Goal: Information Seeking & Learning: Find specific fact

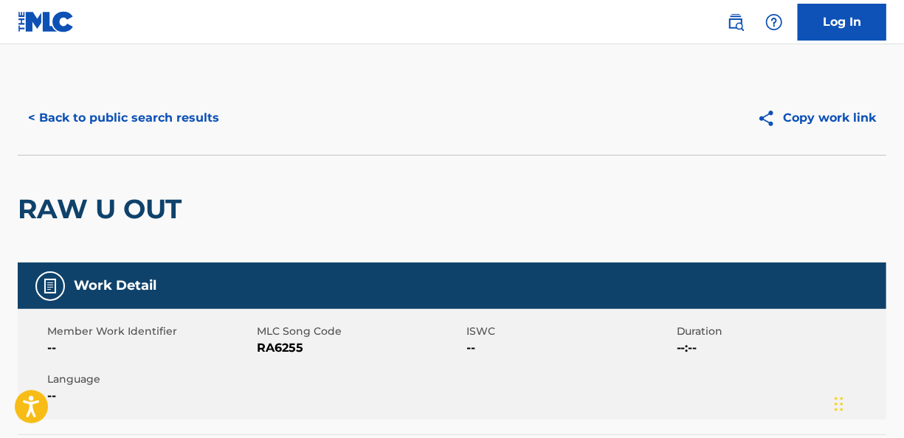
click at [113, 122] on button "< Back to public search results" at bounding box center [124, 118] width 212 height 37
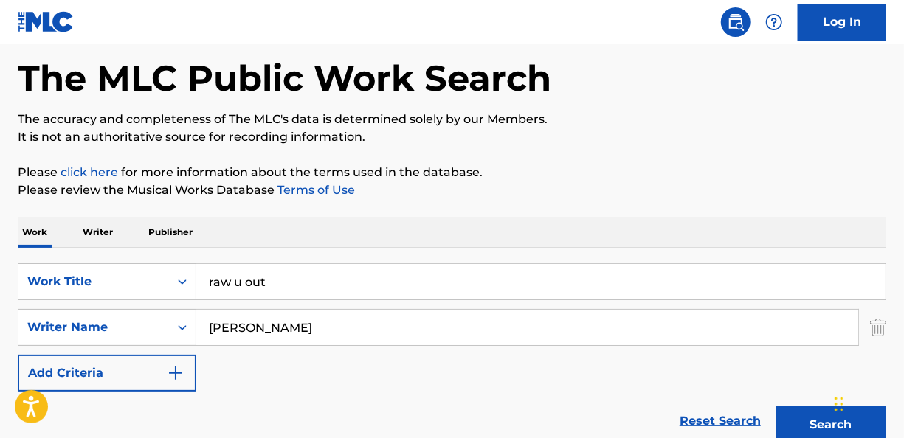
scroll to position [148, 0]
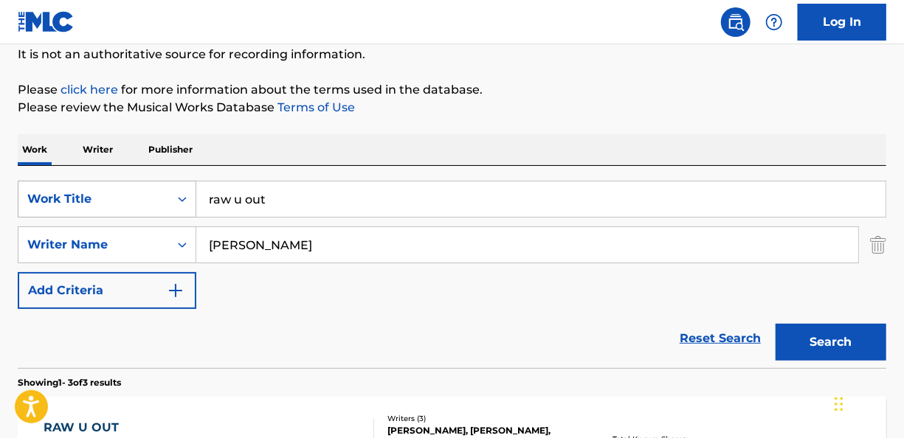
drag, startPoint x: 336, startPoint y: 201, endPoint x: 168, endPoint y: 201, distance: 168.2
click at [168, 201] on div "SearchWithCriteria871dbb69-8c00-49f4-b3ac-12ef3f05ed91 Work Title raw u out" at bounding box center [452, 199] width 868 height 37
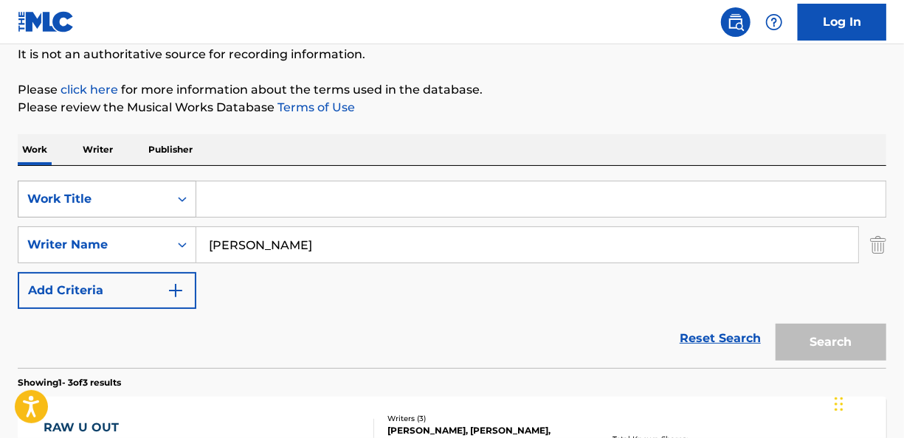
paste input "GREECE - [PERSON_NAME]"
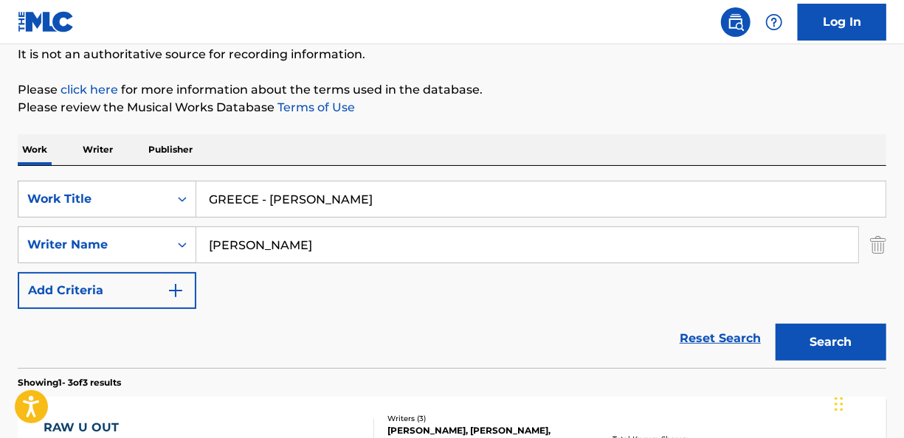
drag, startPoint x: 348, startPoint y: 192, endPoint x: 215, endPoint y: 189, distance: 132.8
click at [215, 189] on input "GREECE - [PERSON_NAME]" at bounding box center [540, 198] width 689 height 35
type input "G"
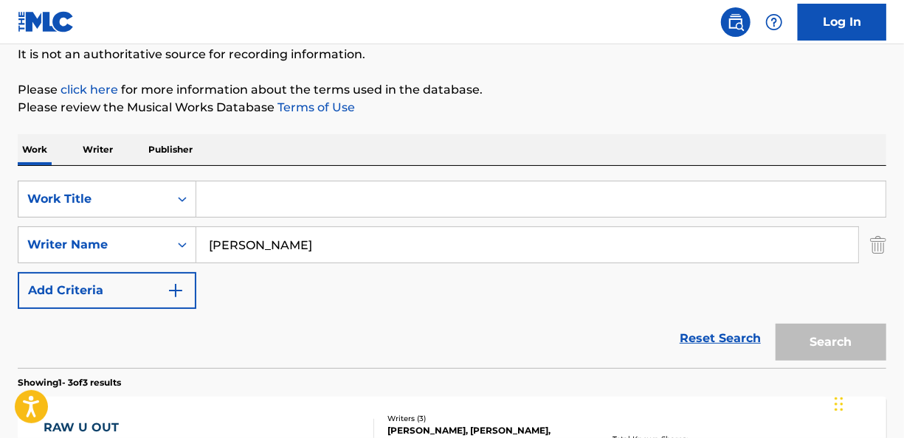
paste input "Trust Me (feat. Ty Dolla $ign) - [PERSON_NAME]"
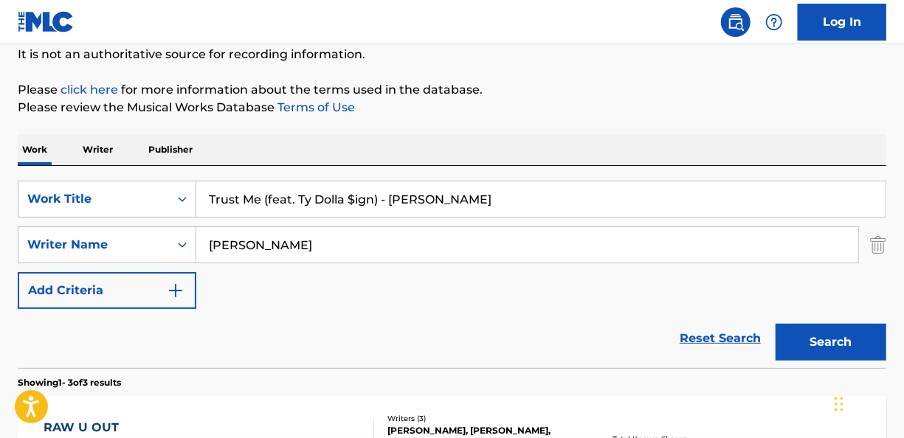
type input "Trust Me (feat. Ty Dolla $ign) - [PERSON_NAME]"
click at [344, 244] on input "[PERSON_NAME]" at bounding box center [527, 244] width 662 height 35
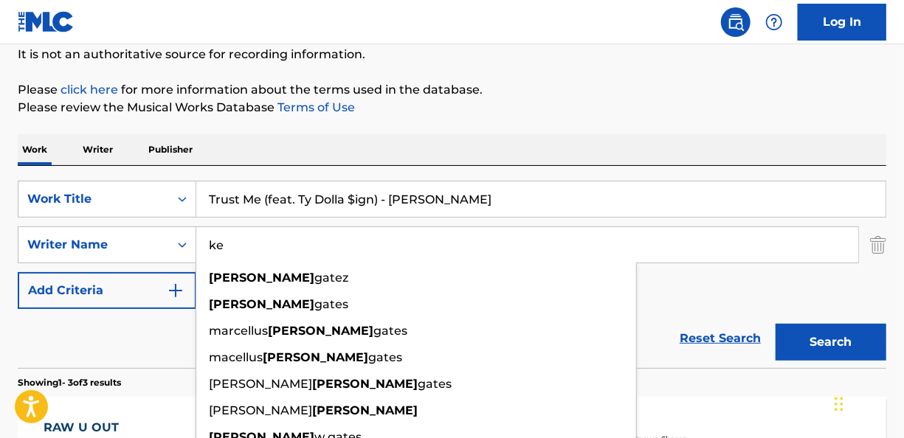
type input "k"
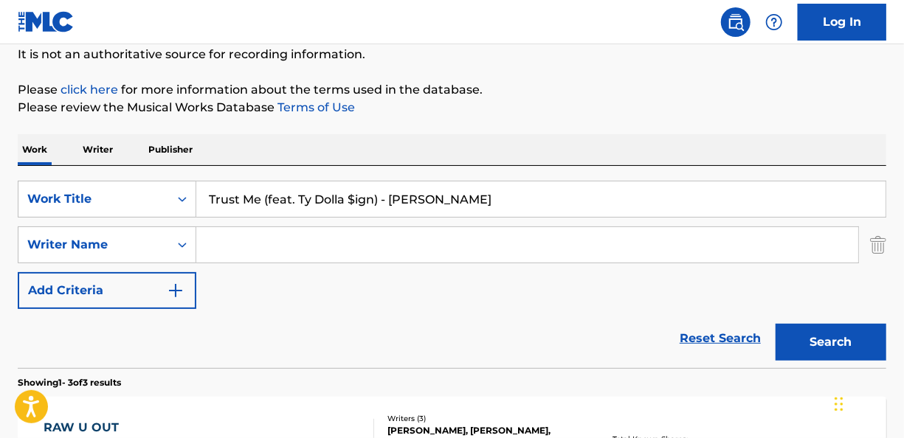
click at [464, 200] on input "Trust Me (feat. Ty Dolla $ign) - [PERSON_NAME]" at bounding box center [540, 198] width 689 height 35
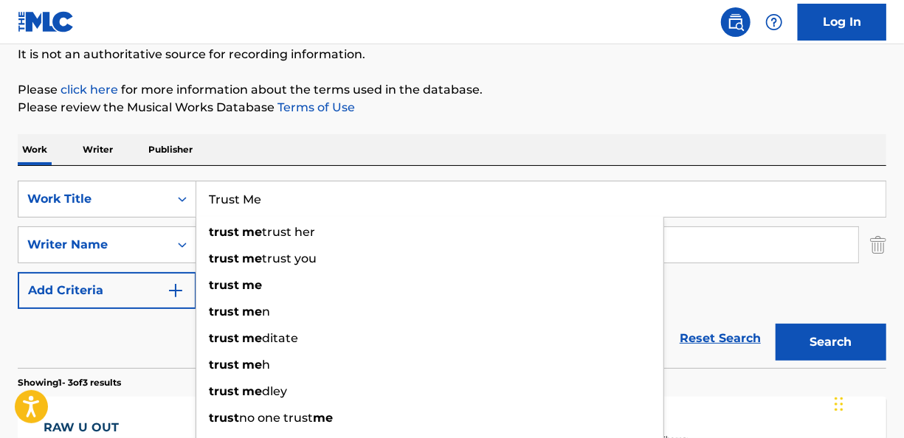
type input "Trust Me"
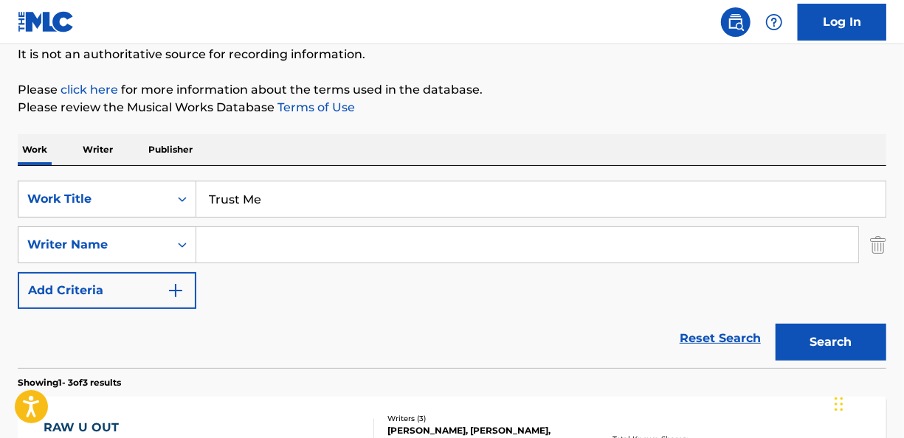
click at [699, 242] on input "Search Form" at bounding box center [527, 244] width 662 height 35
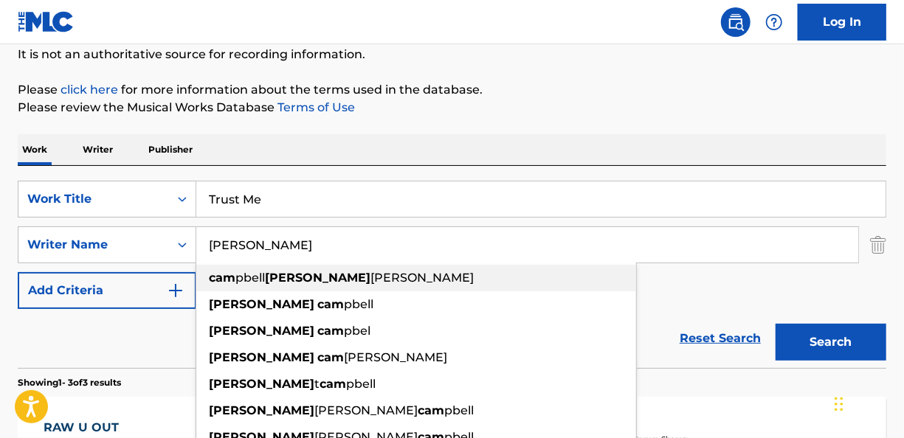
click at [586, 277] on div "cam pbell [PERSON_NAME] [PERSON_NAME]" at bounding box center [416, 278] width 440 height 27
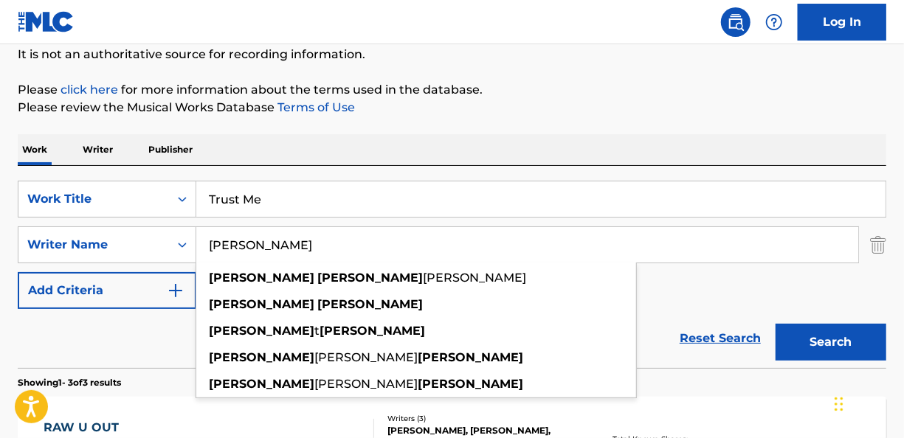
type input "[PERSON_NAME]"
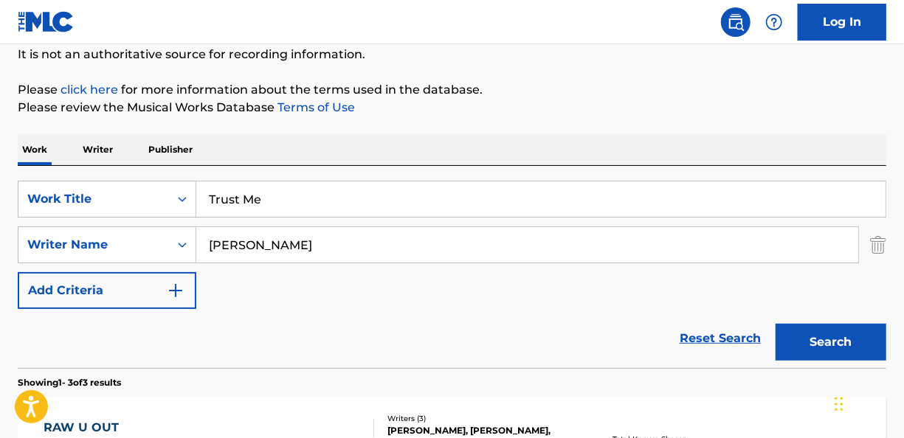
click at [785, 338] on button "Search" at bounding box center [830, 342] width 111 height 37
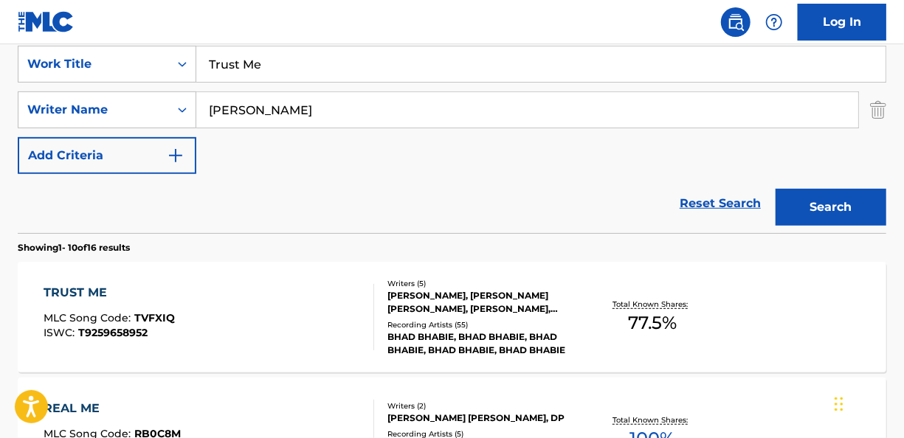
scroll to position [300, 0]
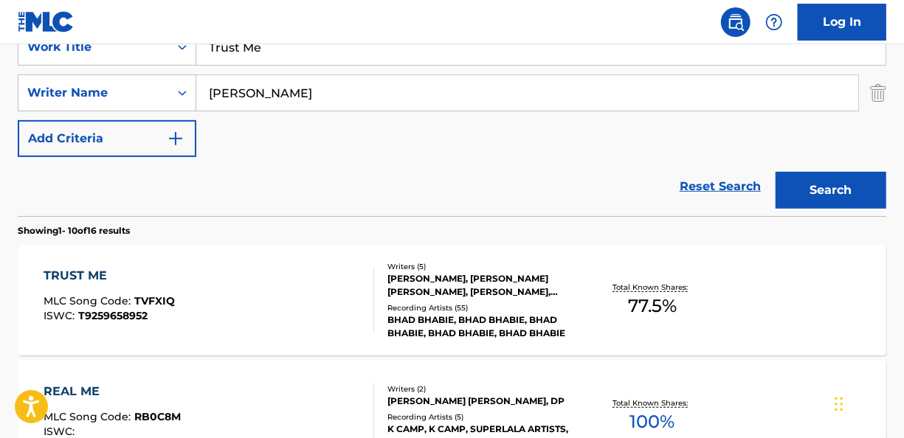
click at [478, 277] on div "[PERSON_NAME], [PERSON_NAME] [PERSON_NAME], [PERSON_NAME], [PERSON_NAME] CHIKYR…" at bounding box center [484, 285] width 193 height 27
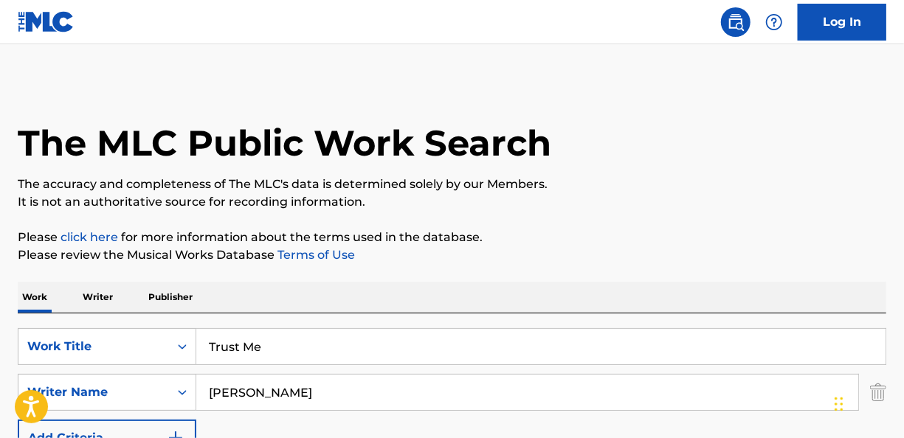
scroll to position [300, 0]
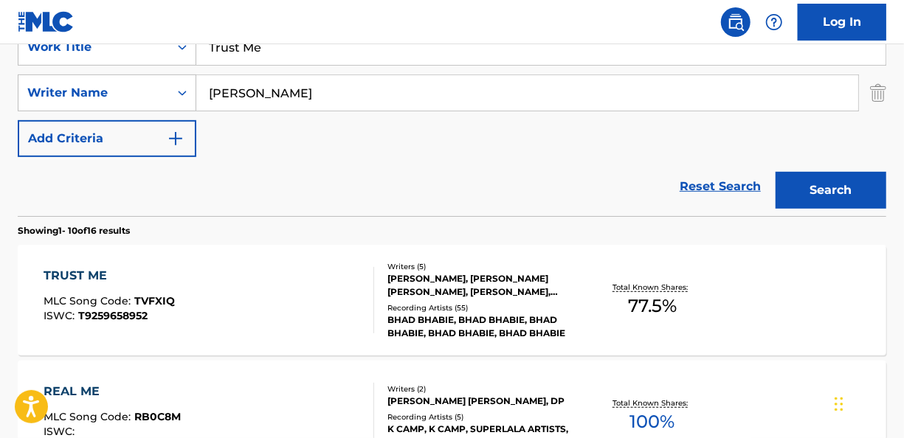
click at [367, 210] on div "Reset Search Search" at bounding box center [452, 186] width 868 height 59
click at [86, 261] on div "TRUST ME MLC Song Code : TVFXIQ ISWC : T9259658952 Writers ( 5 ) [PERSON_NAME],…" at bounding box center [452, 300] width 868 height 111
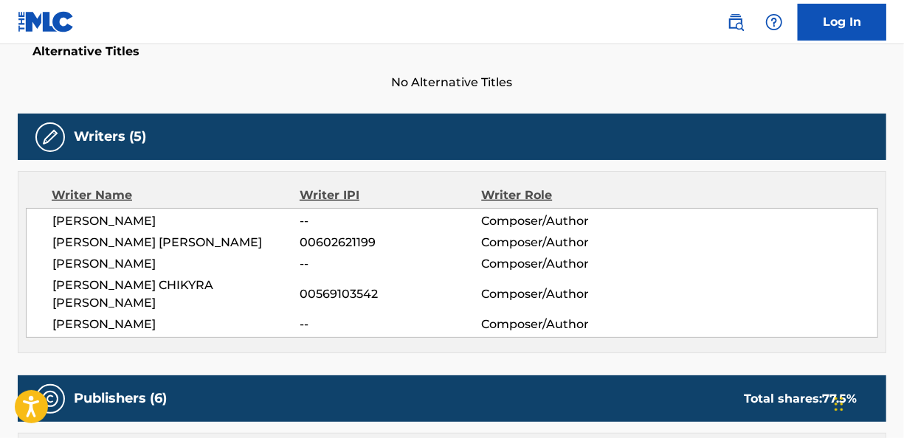
scroll to position [353, 0]
